Goal: Ask a question: Seek information or help from site administrators or community

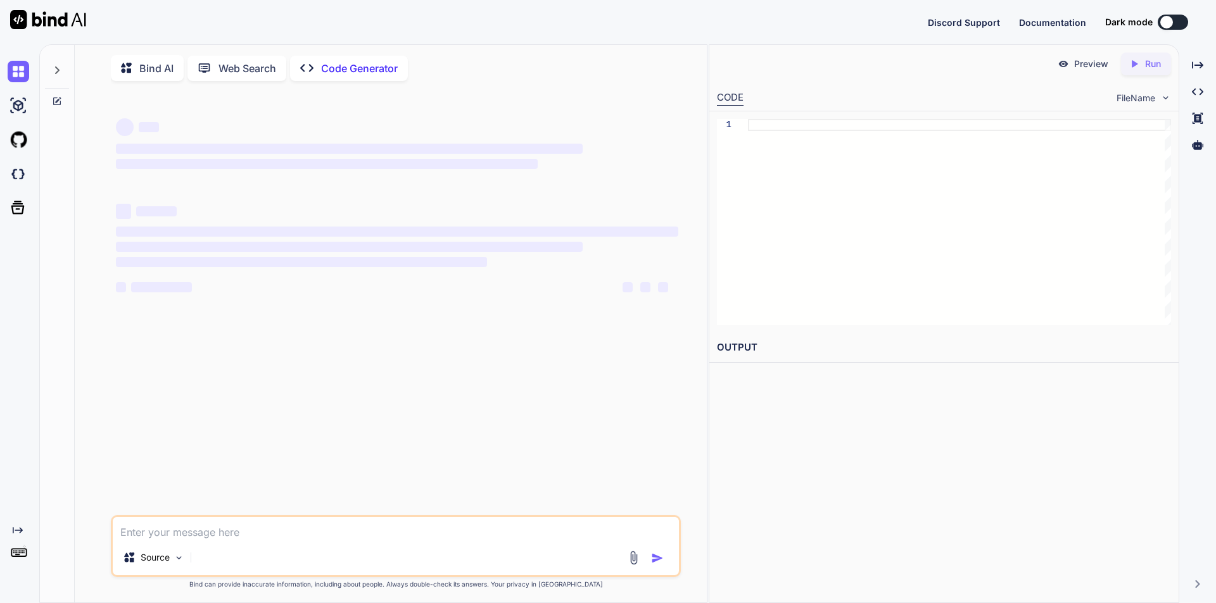
type textarea "x"
click at [151, 531] on textarea at bounding box center [396, 528] width 566 height 23
type textarea "how to ignore the already created table when i am run the migration"
type textarea "x"
type textarea "how to ignore the already created table when i am run the migration"
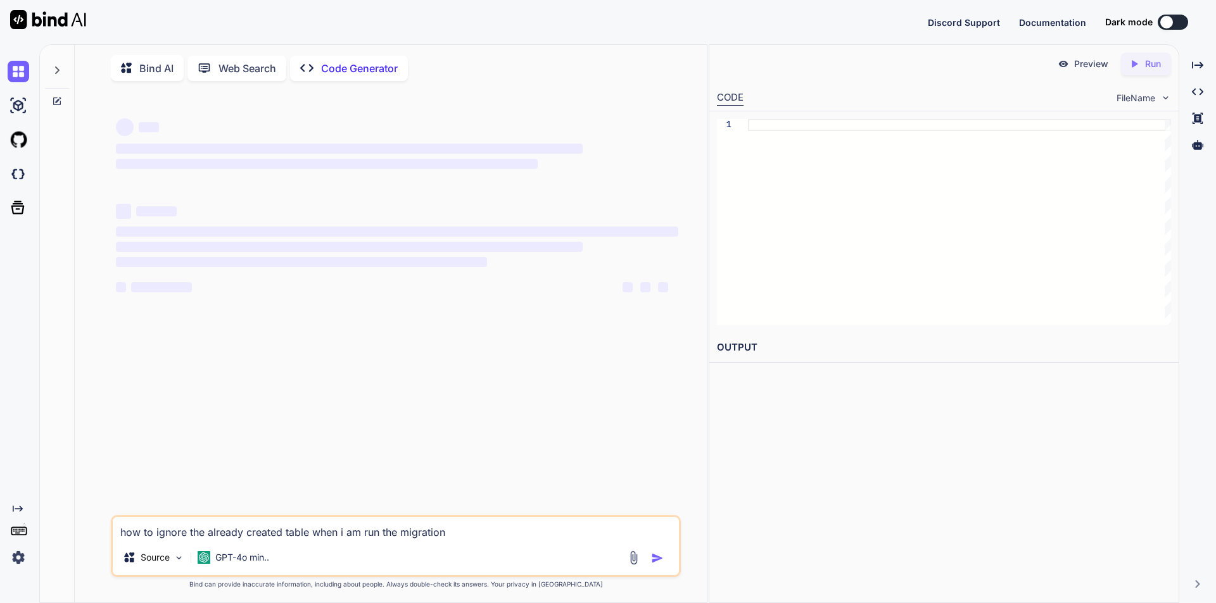
type textarea "x"
type textarea "how to ignore the already created table when i am run the migration i"
type textarea "x"
type textarea "how to ignore the already created table when i am run the migration in"
type textarea "x"
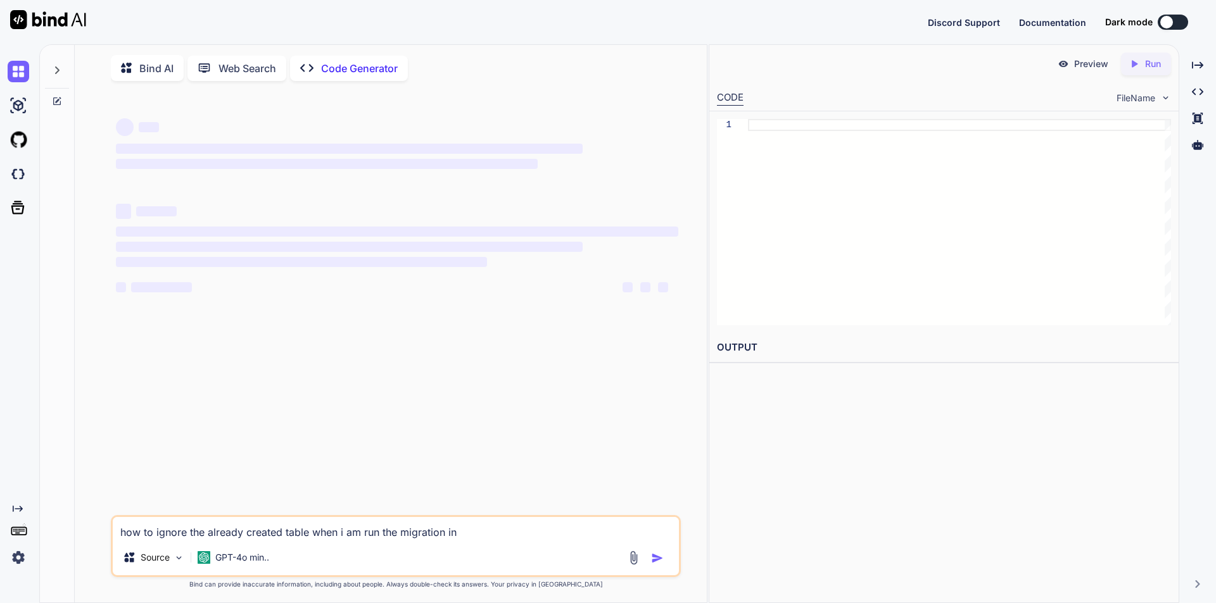
type textarea "how to ignore the already created table when i am run the migration in"
type textarea "x"
type textarea "how to ignore the already created table when i am run the migration in t"
type textarea "x"
type textarea "how to ignore the already created table when i am run the migration in th"
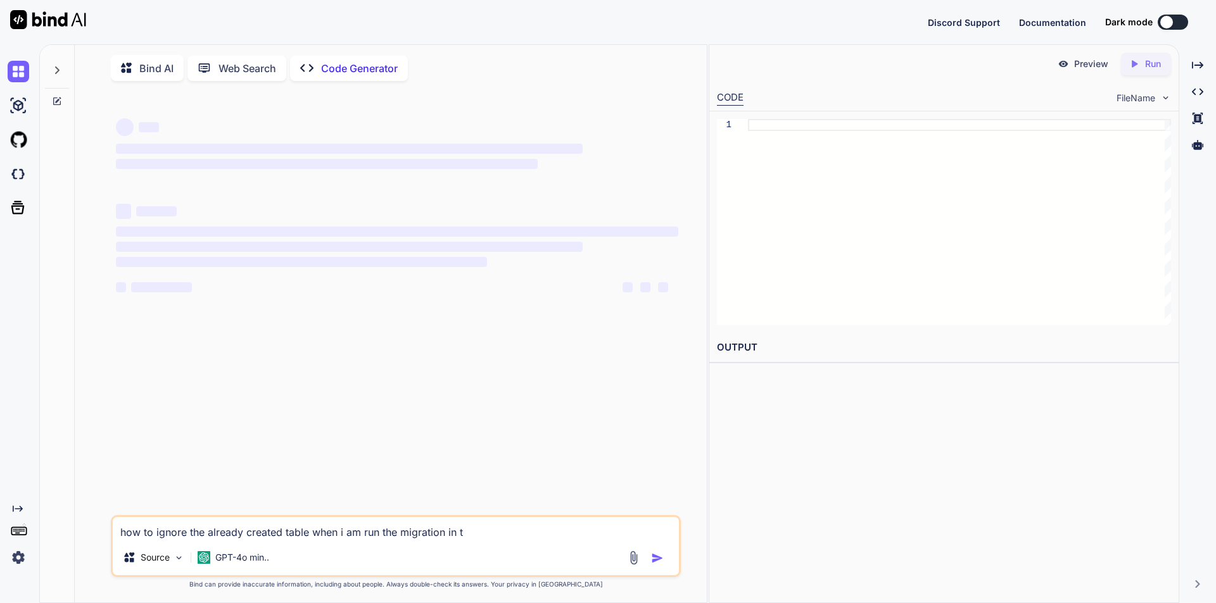
type textarea "x"
type textarea "how to ignore the already created table when i am run the migration in the"
type textarea "x"
type textarea "how to ignore the already created table when i am run the migration in the"
type textarea "x"
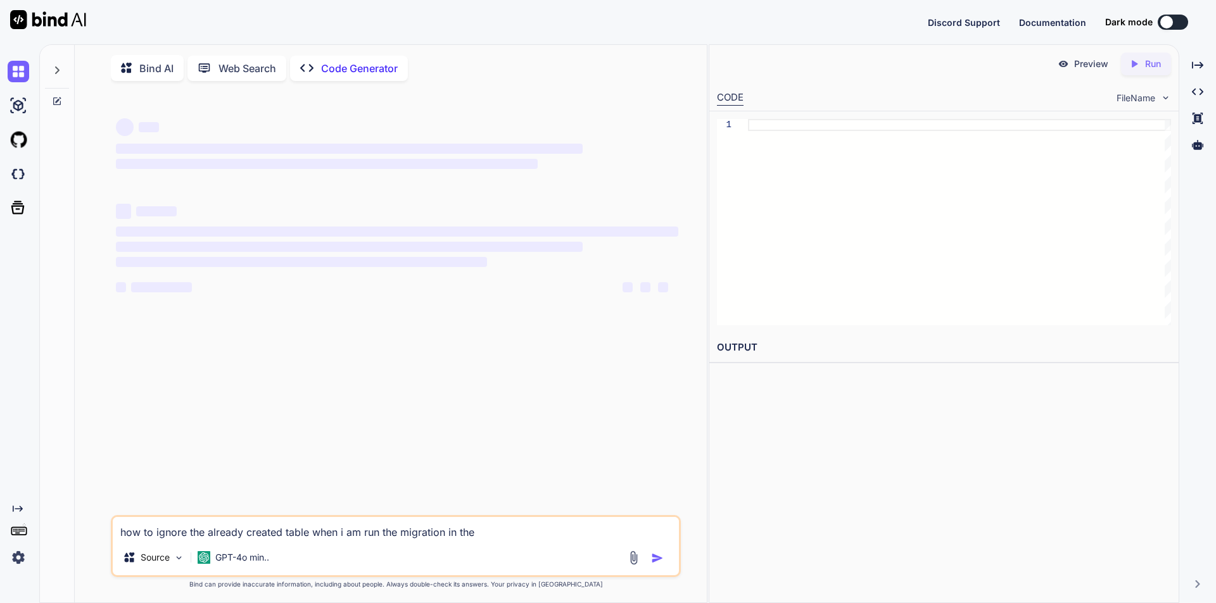
type textarea "how to ignore the already created table when i am run the migration in the e"
type textarea "x"
type textarea "how to ignore the already created table when i am run the migration in the e."
type textarea "x"
type textarea "how to ignore the already created table when i am run the migration in the e.n"
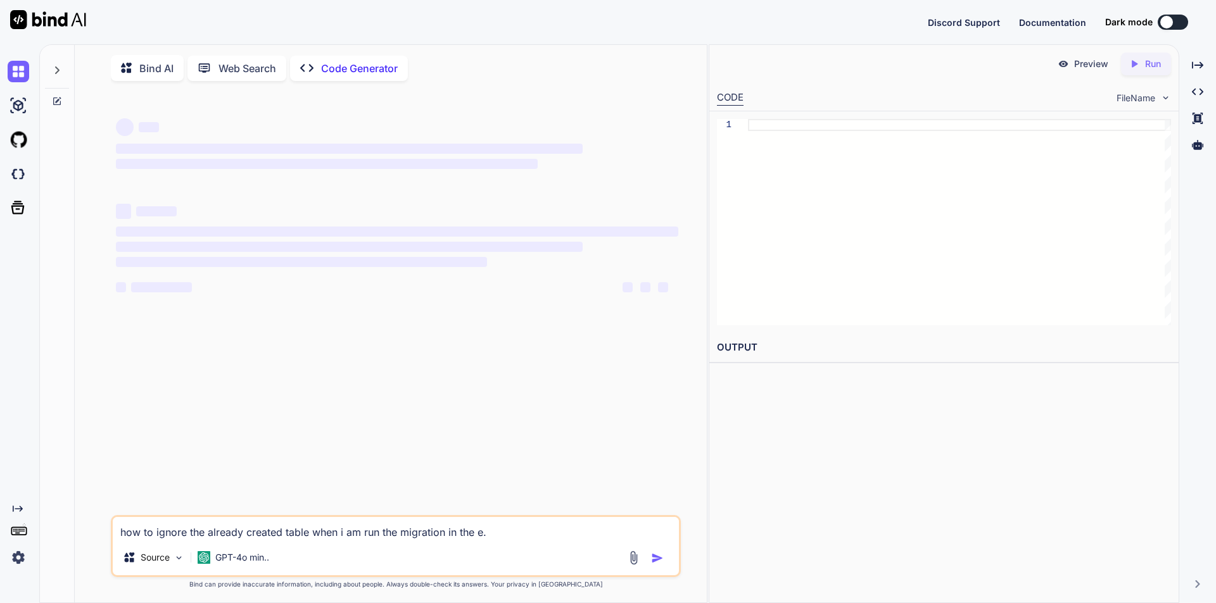
type textarea "x"
type textarea "how to ignore the already created table when i am run the migration in the e.ne"
type textarea "x"
type textarea "how to ignore the already created table when i am run the migration in the [DOM…"
type textarea "x"
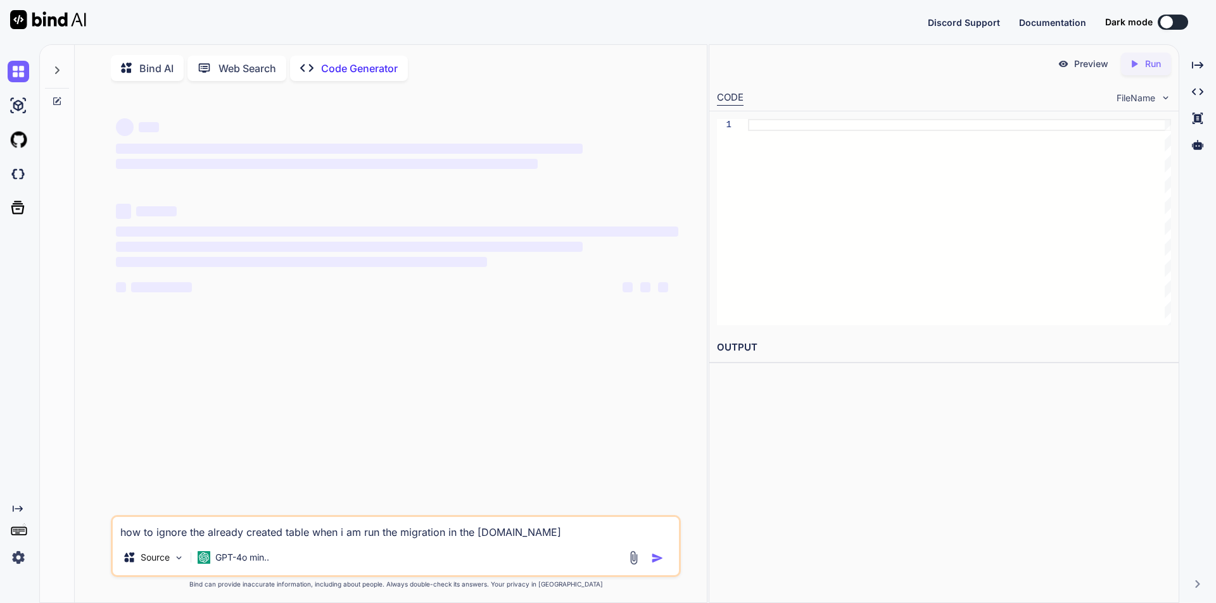
type textarea "how to ignore the already created table when i am run the migration in the [DOM…"
type textarea "x"
type textarea "how to ignore the already created table when i am run the migration in the [DOM…"
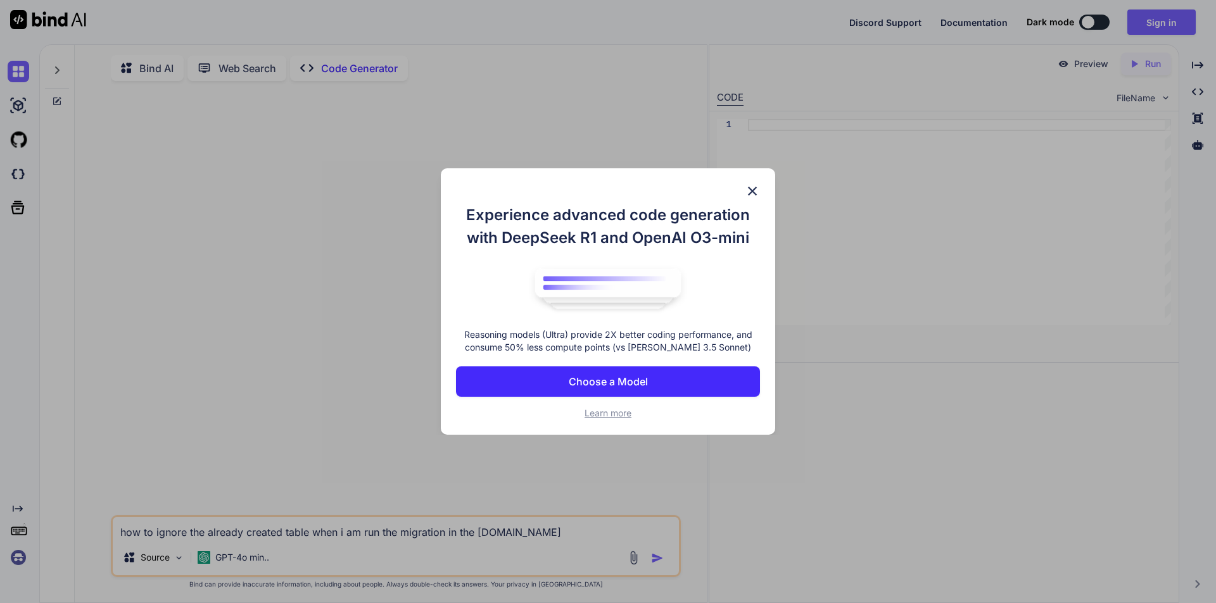
scroll to position [5, 0]
click at [752, 192] on img at bounding box center [752, 191] width 15 height 15
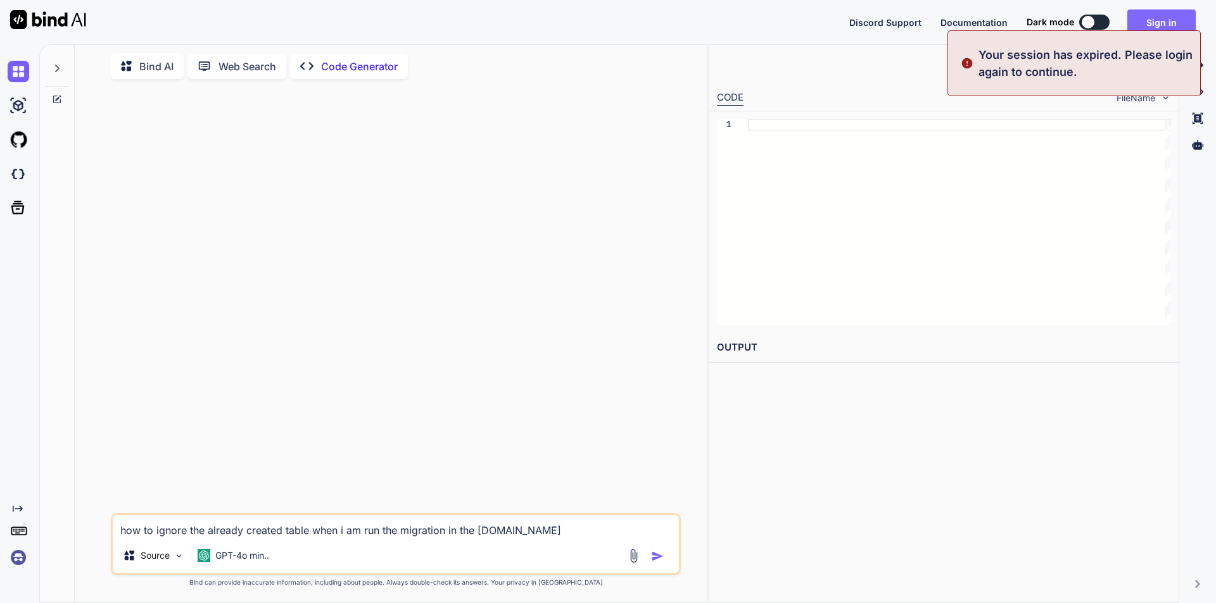
click at [1162, 21] on button "Sign in" at bounding box center [1161, 21] width 68 height 25
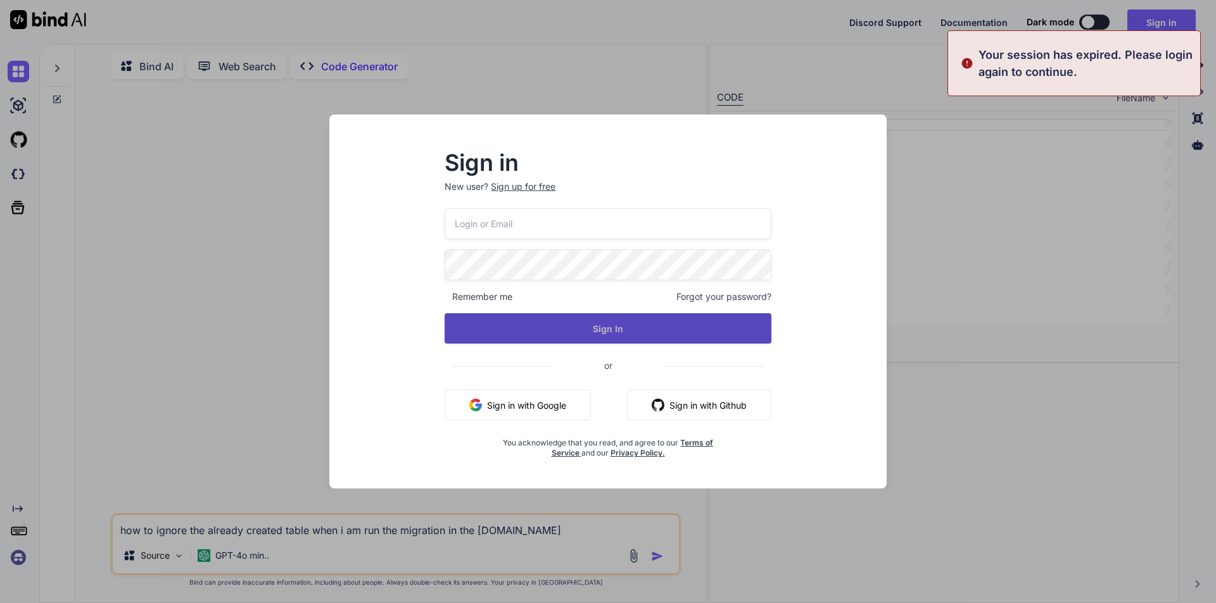
type input "VTYTv@yopmail.com"
click at [564, 321] on button "Sign In" at bounding box center [607, 328] width 327 height 30
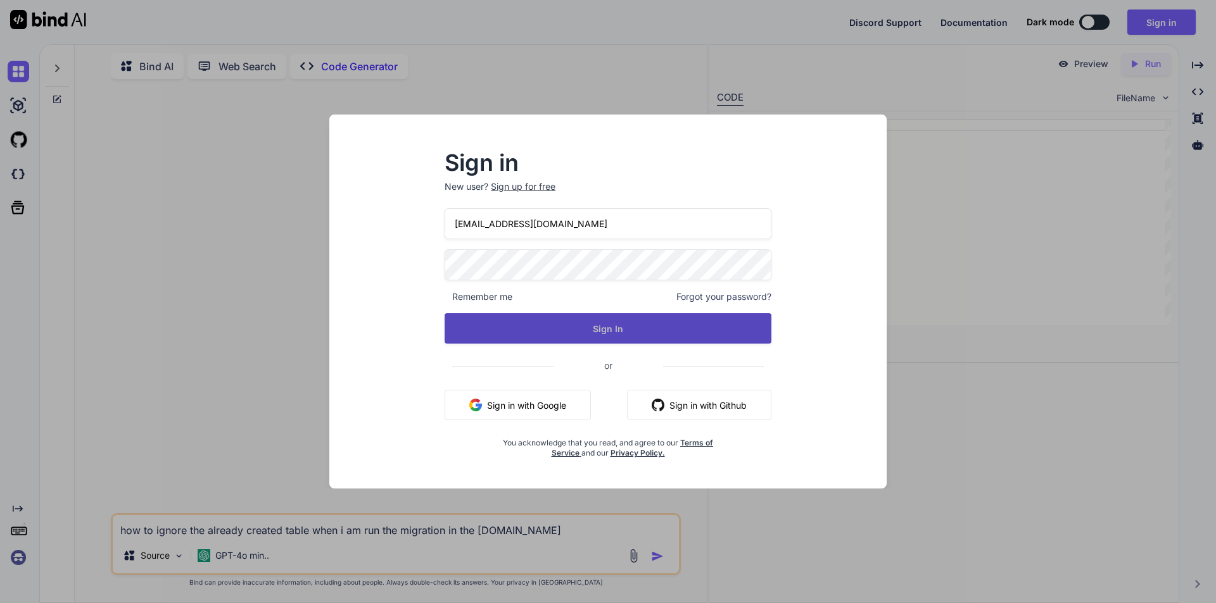
click at [558, 330] on button "Sign In" at bounding box center [607, 328] width 327 height 30
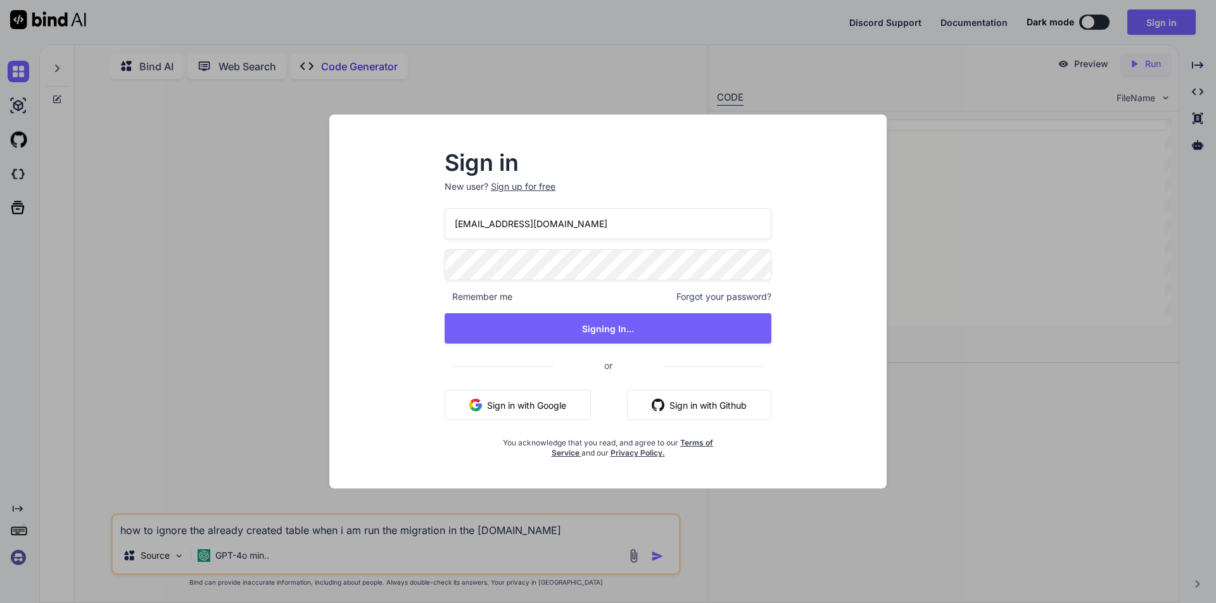
click at [501, 400] on button "Sign in with Google" at bounding box center [517, 405] width 146 height 30
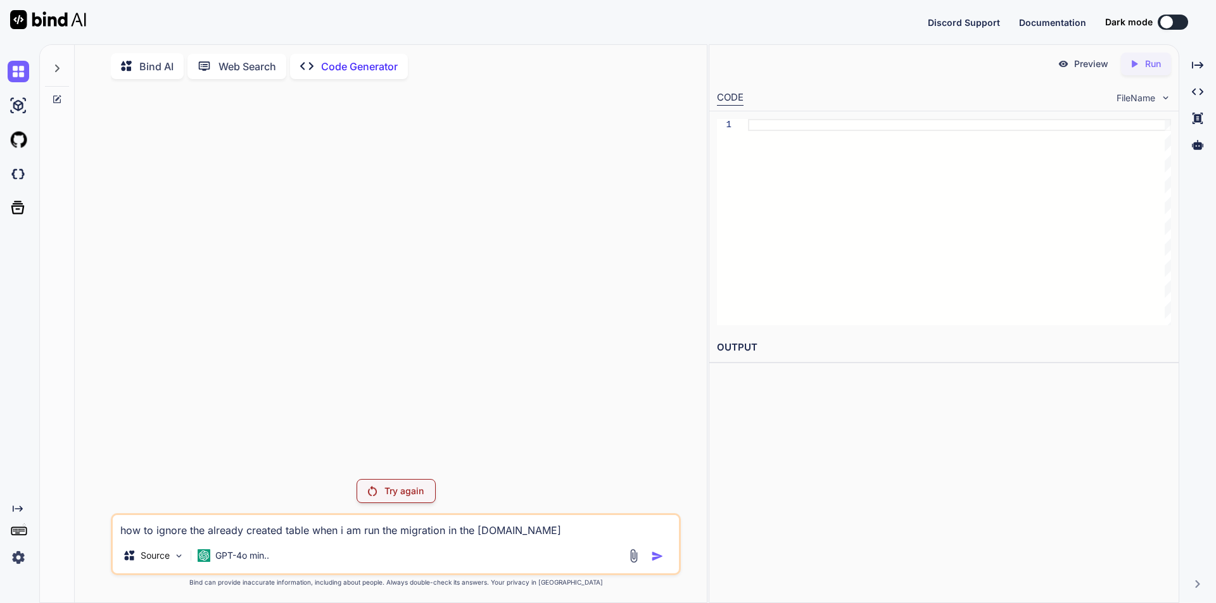
click at [386, 487] on div "Try again" at bounding box center [395, 491] width 79 height 24
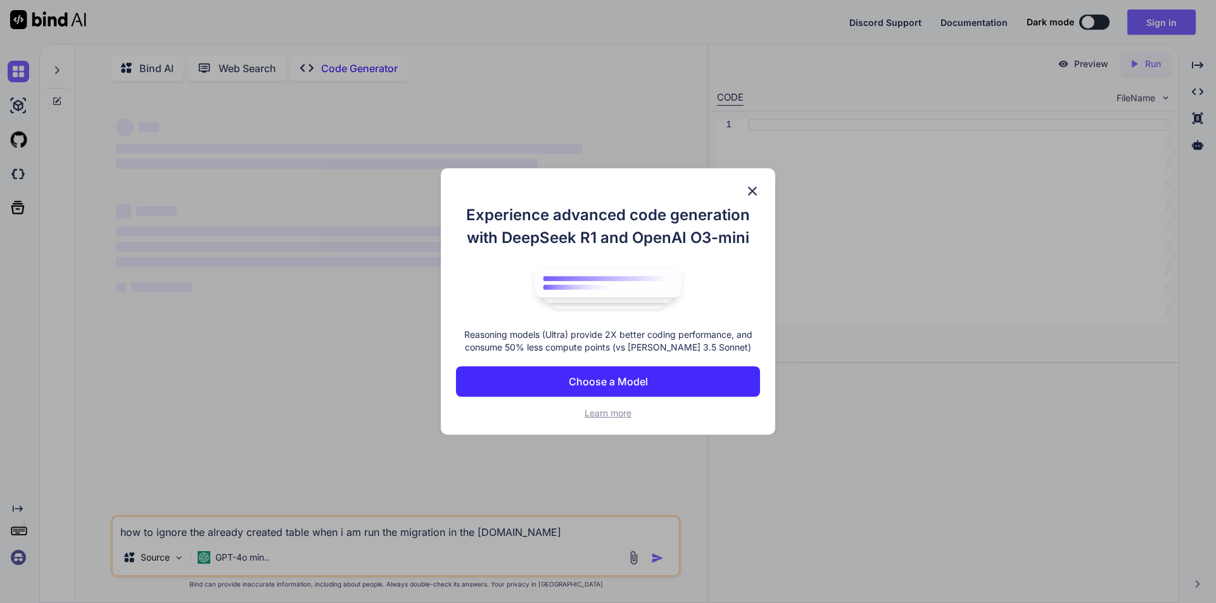
click at [610, 379] on p "Choose a Model" at bounding box center [608, 381] width 79 height 15
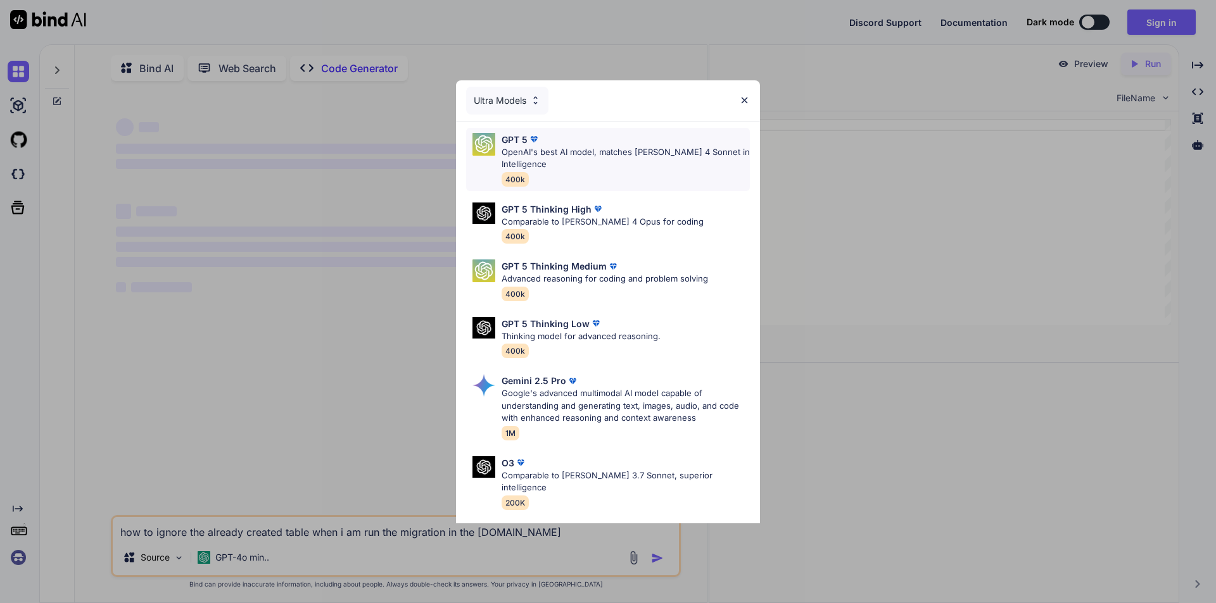
click at [574, 144] on div "GPT 5" at bounding box center [625, 139] width 248 height 13
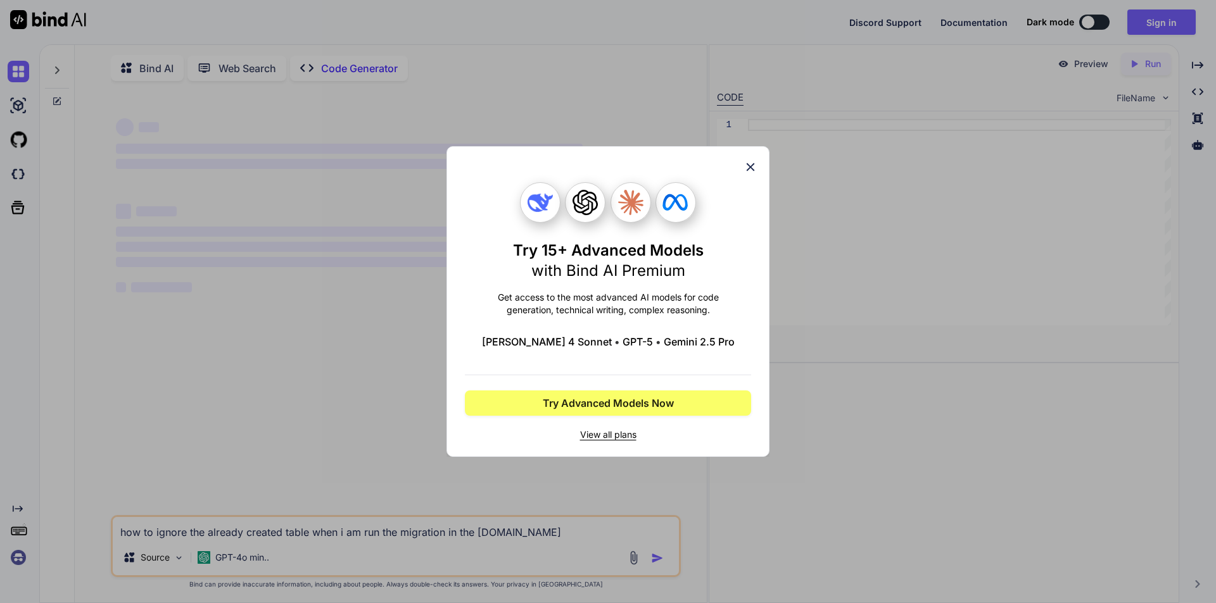
type textarea "x"
click at [755, 165] on icon at bounding box center [750, 167] width 14 height 14
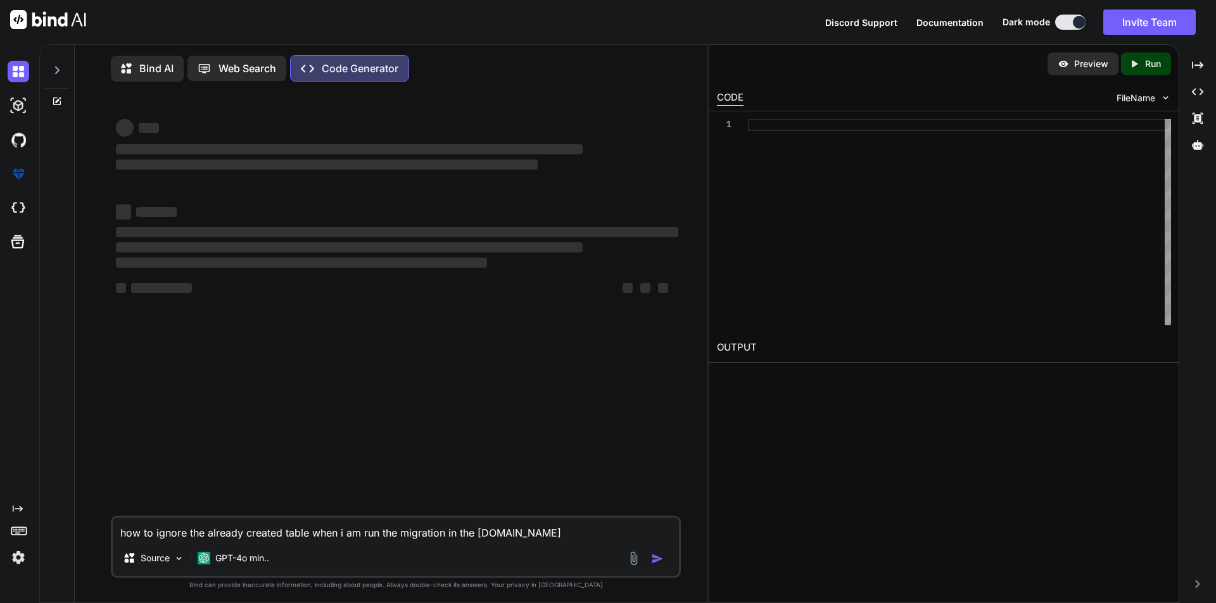
scroll to position [5, 0]
click at [535, 519] on textarea "how to ignore the already created table when i am run the migration in the [DOM…" at bounding box center [396, 526] width 566 height 23
click at [533, 519] on textarea "how to ignore the already created table when i am run the migration in the [DOM…" at bounding box center [396, 526] width 566 height 23
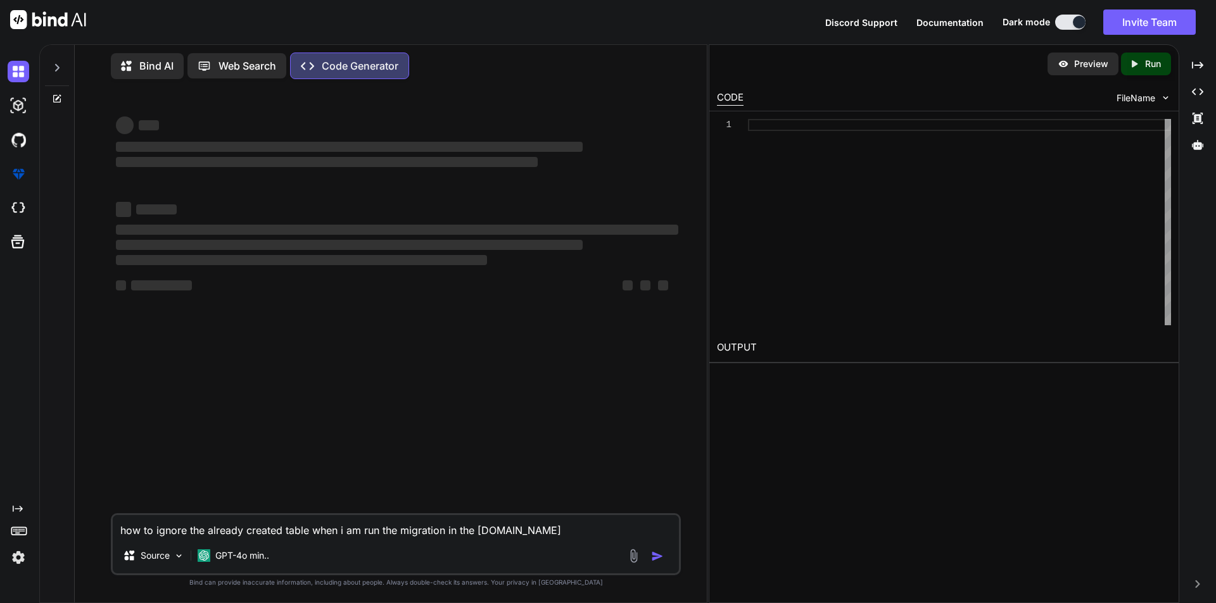
click at [533, 519] on textarea "how to ignore the already created table when i am run the migration in the [DOM…" at bounding box center [396, 526] width 566 height 23
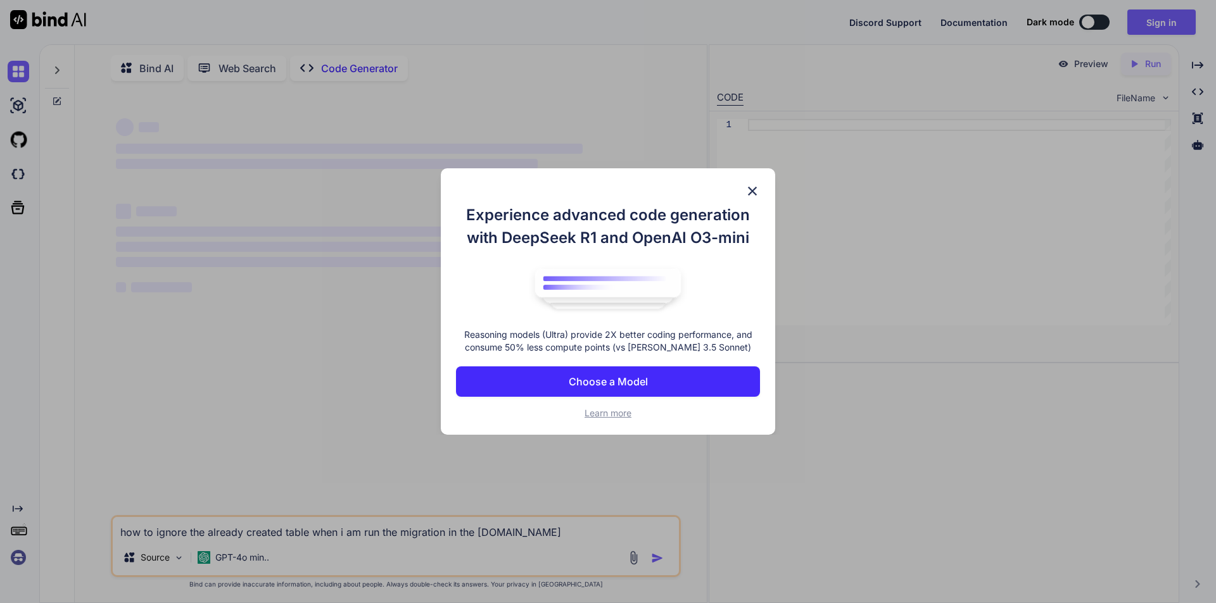
type textarea "x"
click at [753, 191] on img at bounding box center [752, 191] width 15 height 15
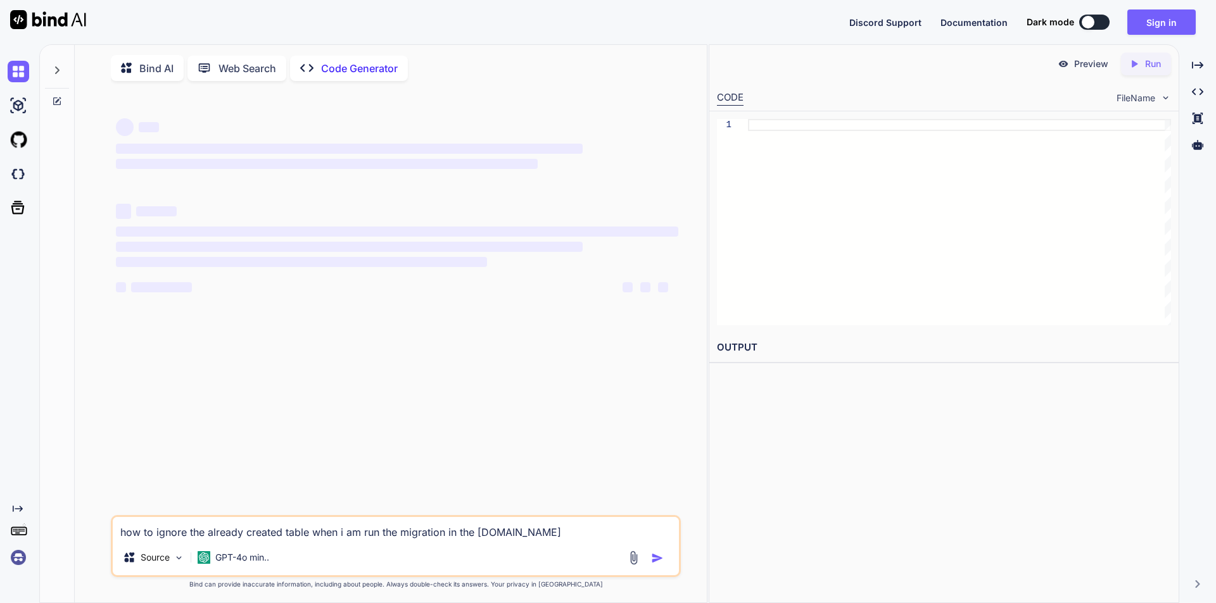
click at [1152, 39] on div "Discord Support Documentation Dark mode Sign in Created with Pixso." at bounding box center [608, 22] width 1216 height 44
click at [1155, 22] on button "Sign in" at bounding box center [1161, 21] width 68 height 25
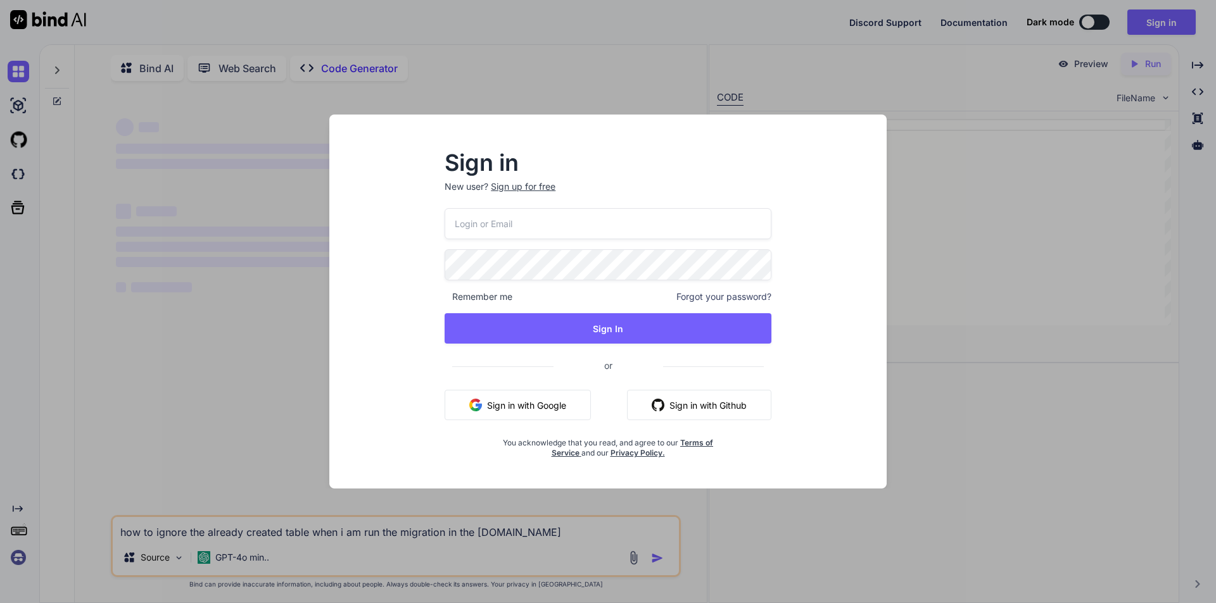
type input "VTYTv@yopmail.com"
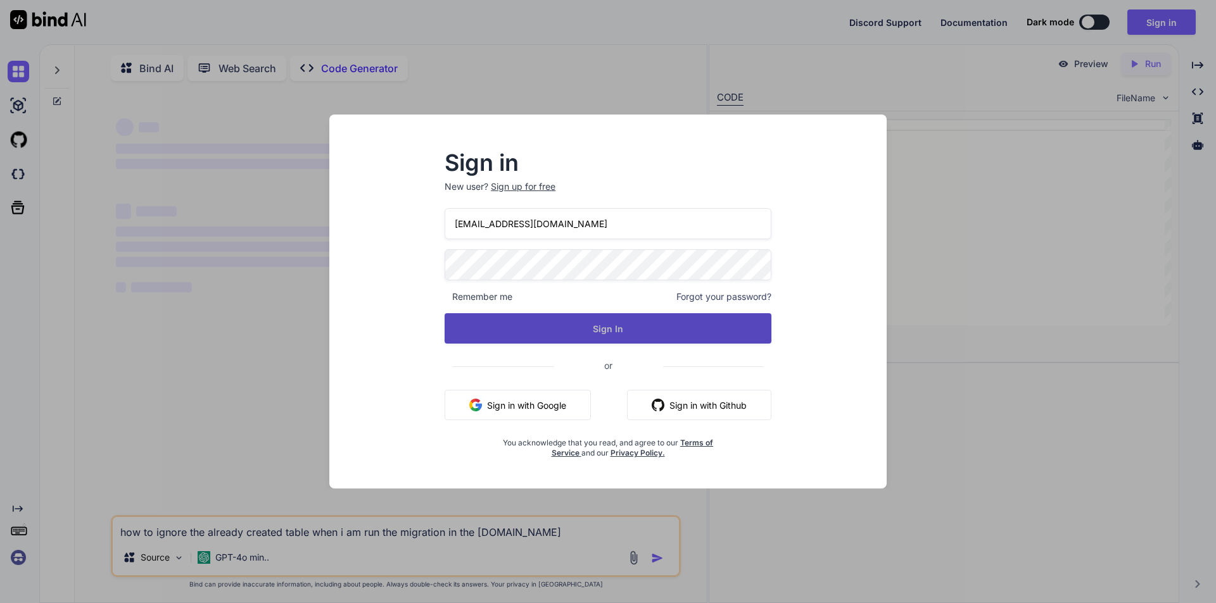
click at [522, 317] on button "Sign In" at bounding box center [607, 328] width 327 height 30
click at [509, 334] on button "Sign In" at bounding box center [607, 328] width 327 height 30
type textarea "x"
